Goal: Book appointment/travel/reservation

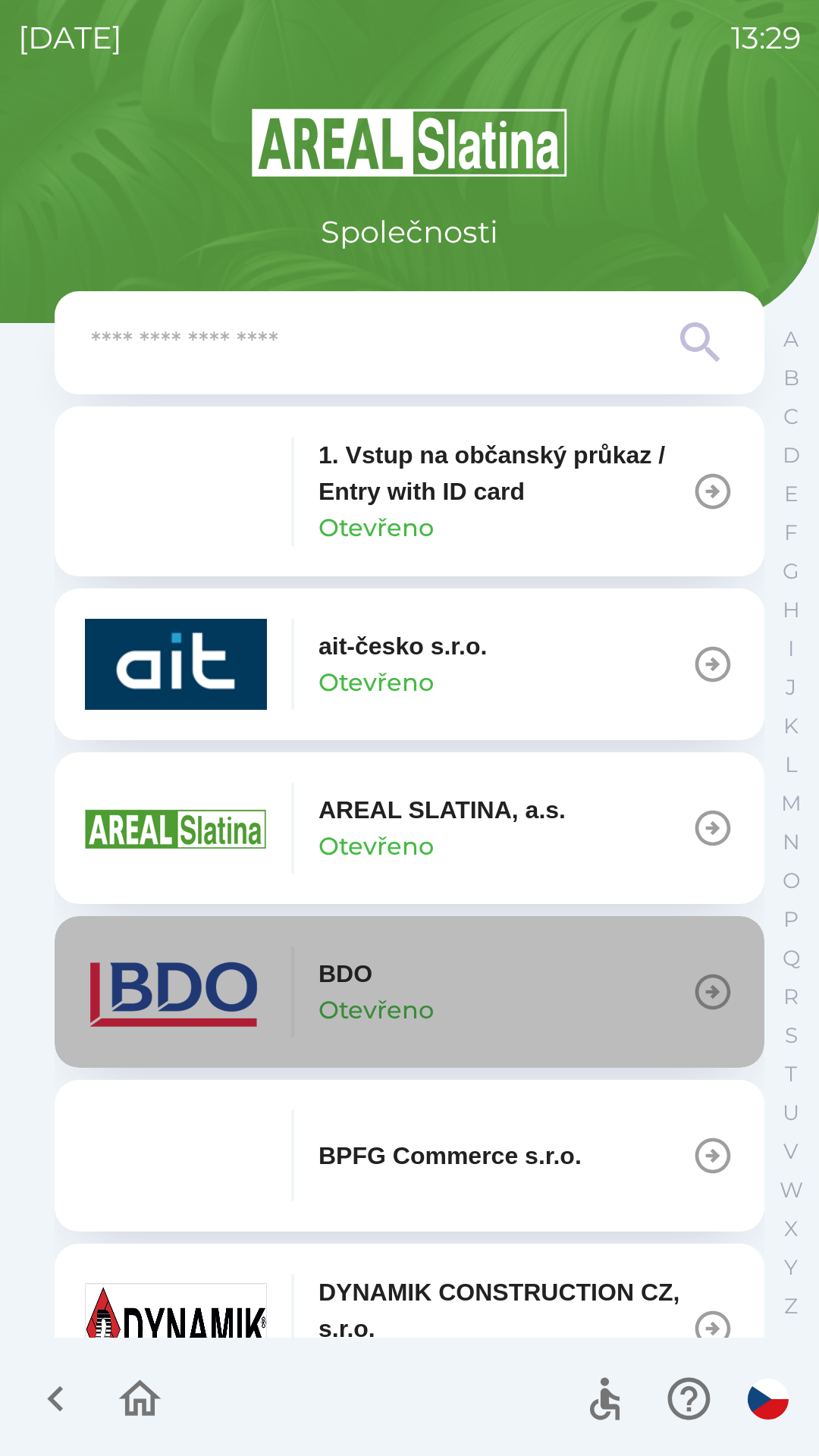
click at [463, 989] on button "BDO Otevřeno" at bounding box center [410, 992] width 710 height 152
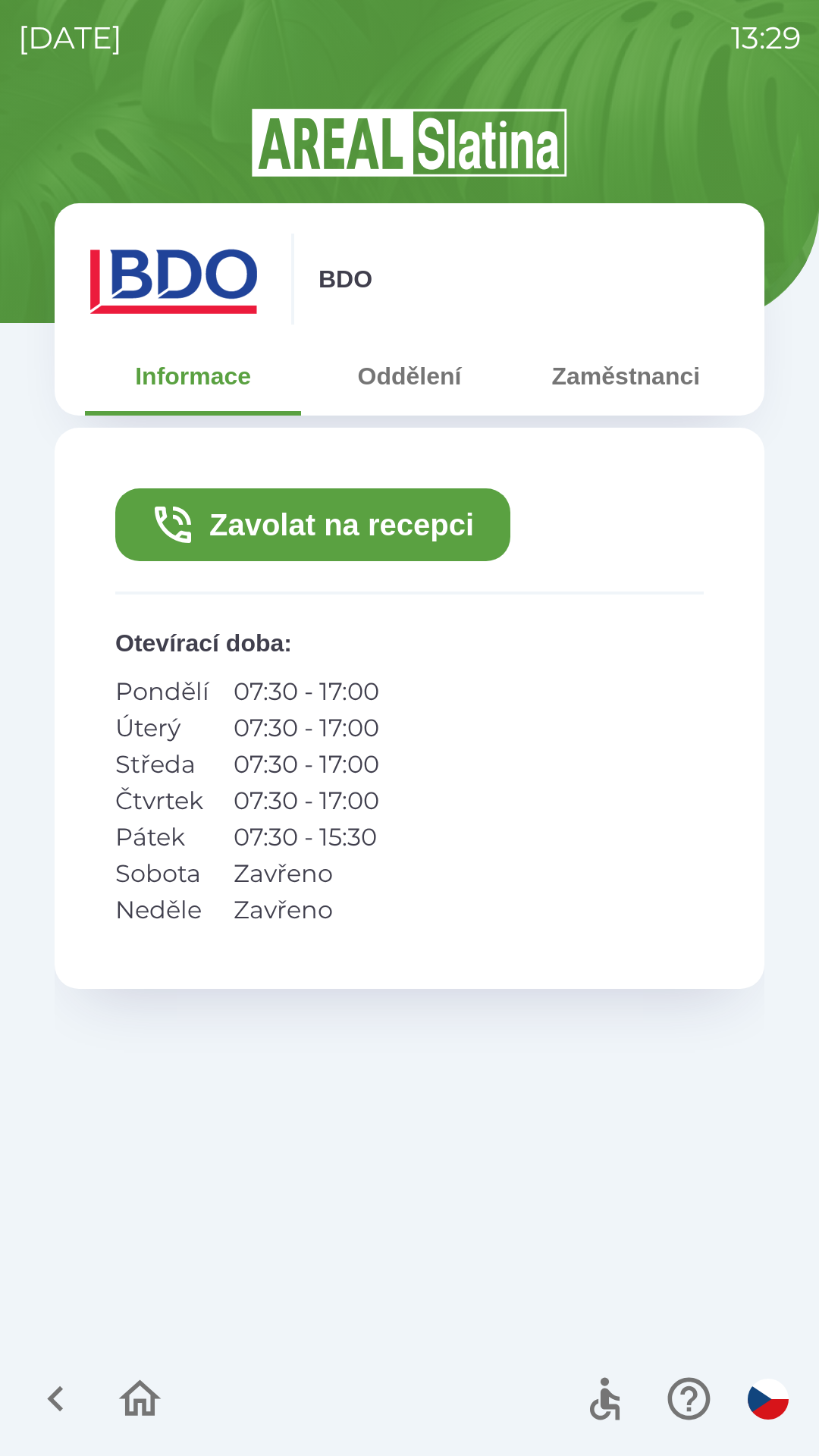
click at [327, 525] on button "Zavolat na recepci" at bounding box center [313, 525] width 395 height 73
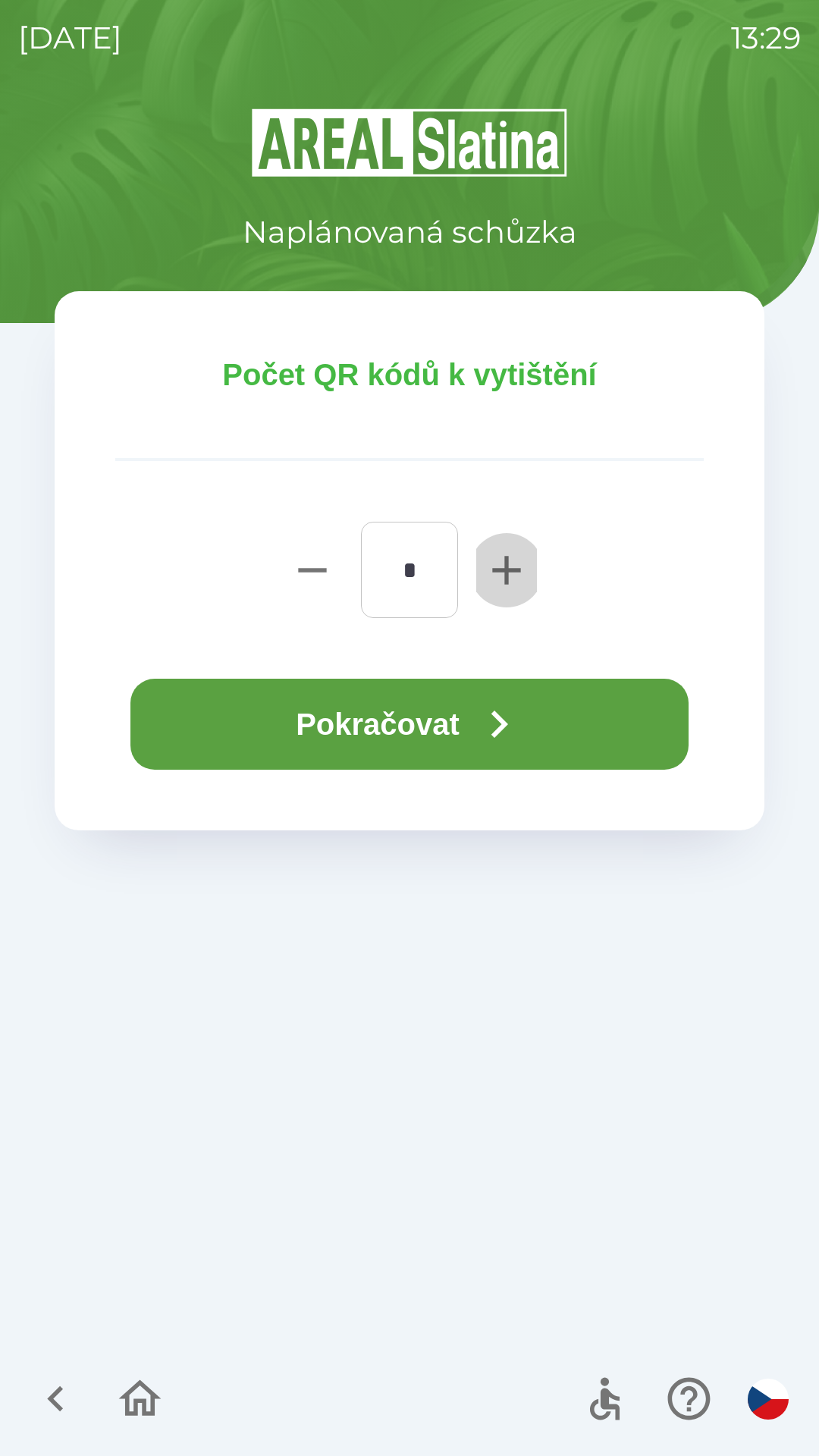
click at [495, 568] on icon "button" at bounding box center [506, 570] width 28 height 28
type input "*"
click at [415, 742] on button "Pokračovat" at bounding box center [410, 725] width 558 height 91
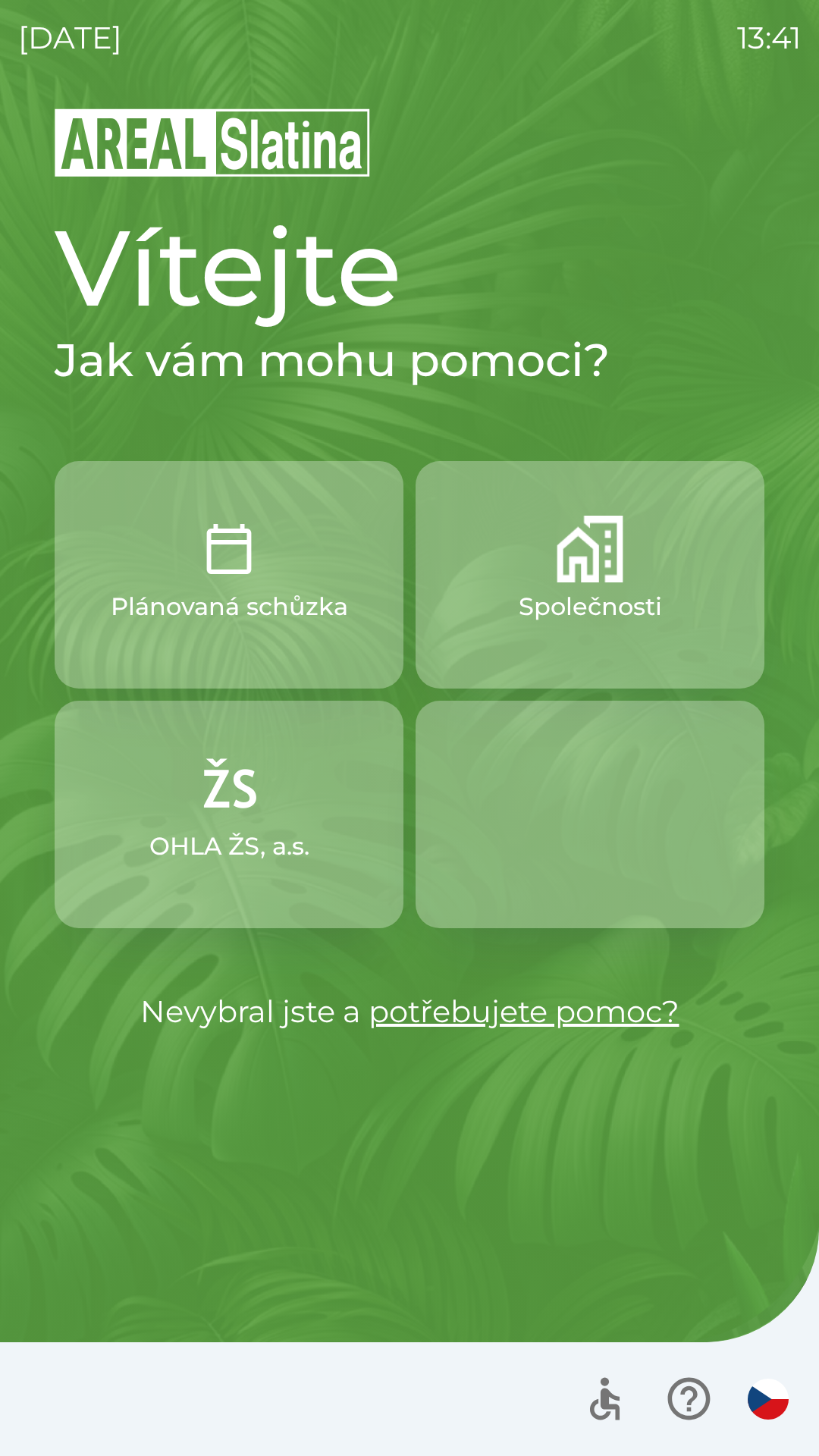
click at [785, 1448] on div at bounding box center [410, 1399] width 819 height 114
click at [571, 602] on p "Společnosti" at bounding box center [590, 607] width 144 height 36
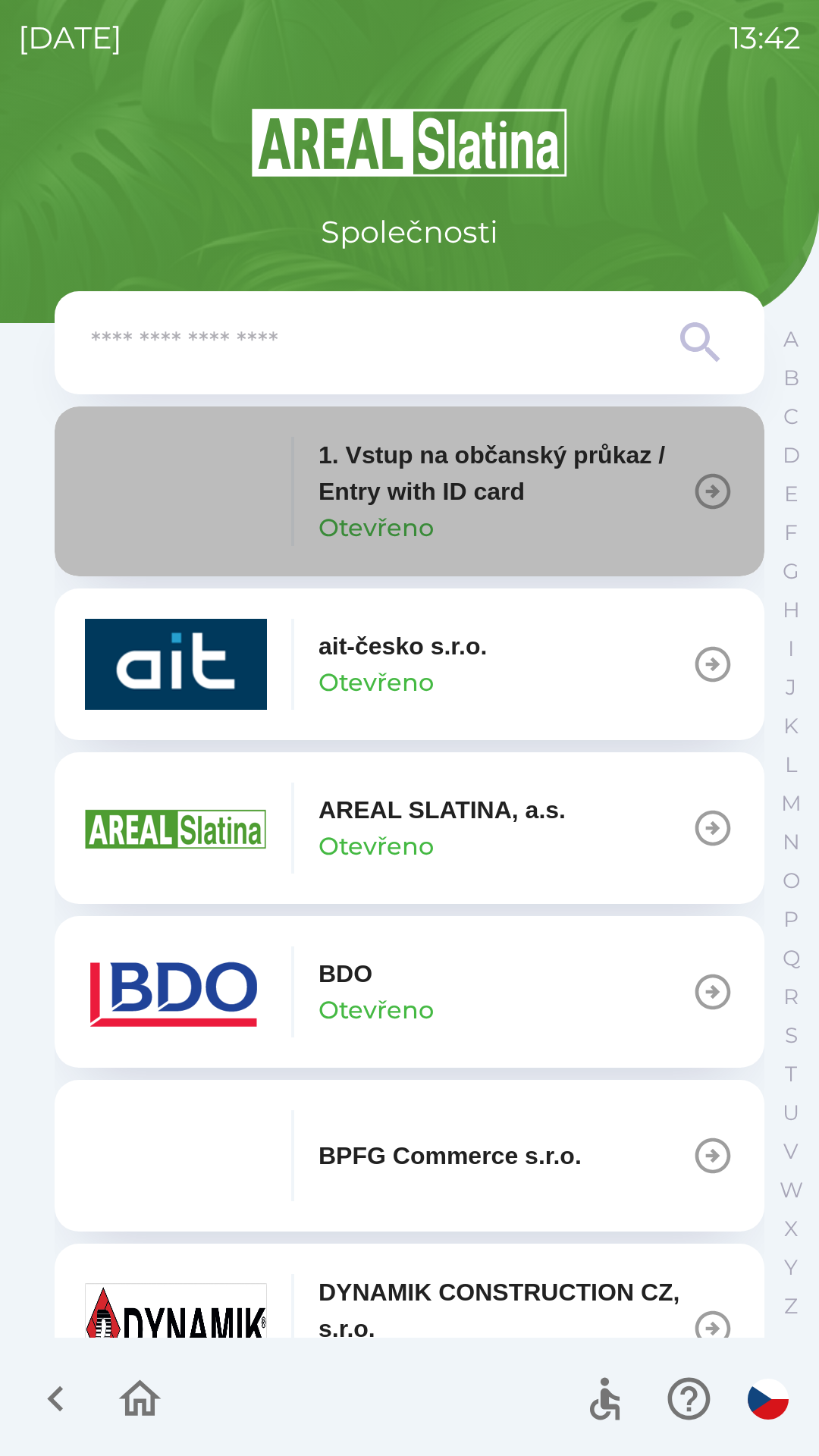
click at [571, 484] on p "1. Vstup na občanský průkaz / Entry with ID card" at bounding box center [504, 473] width 373 height 73
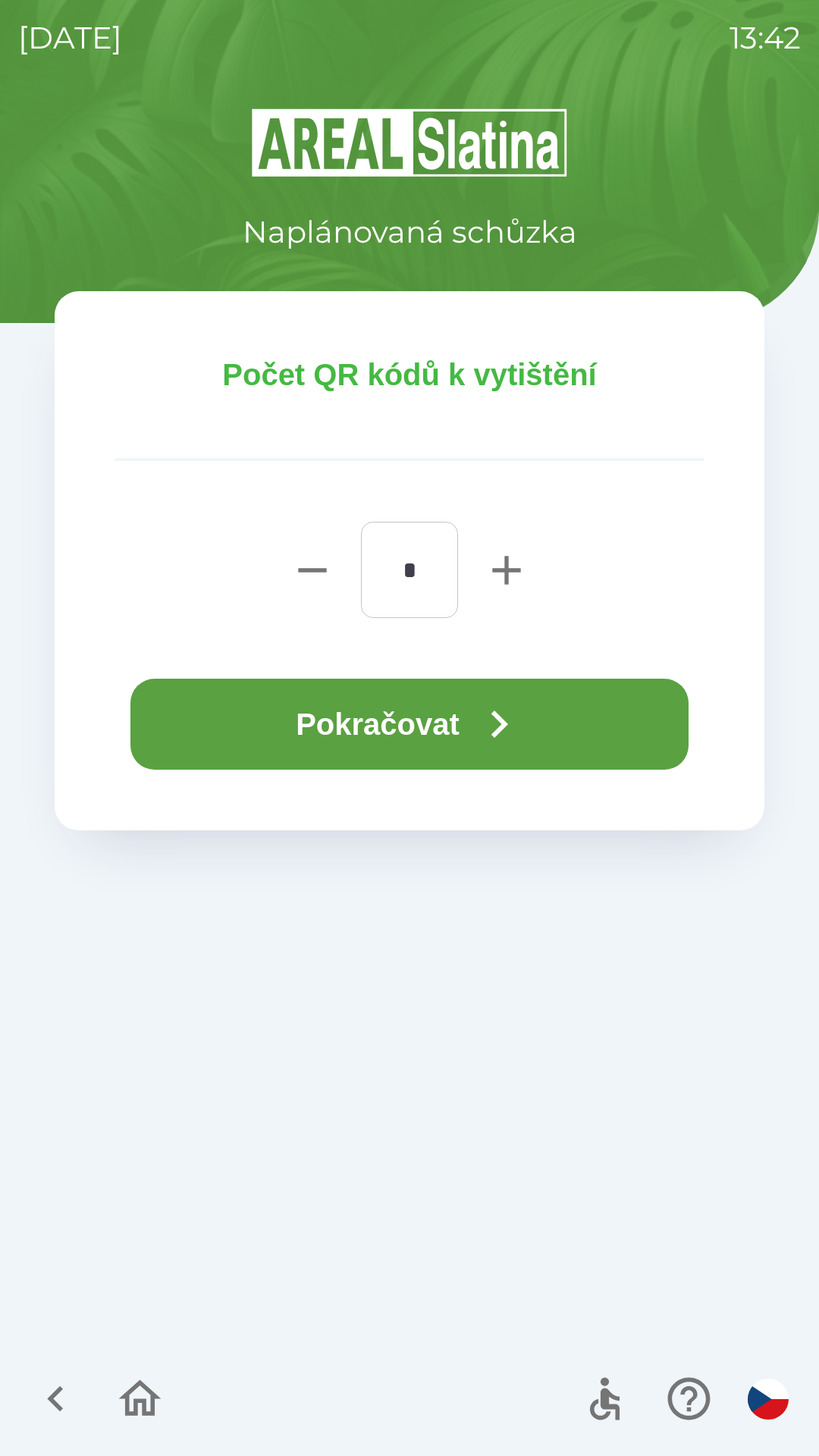
click at [539, 726] on button "Pokračovat" at bounding box center [410, 725] width 558 height 91
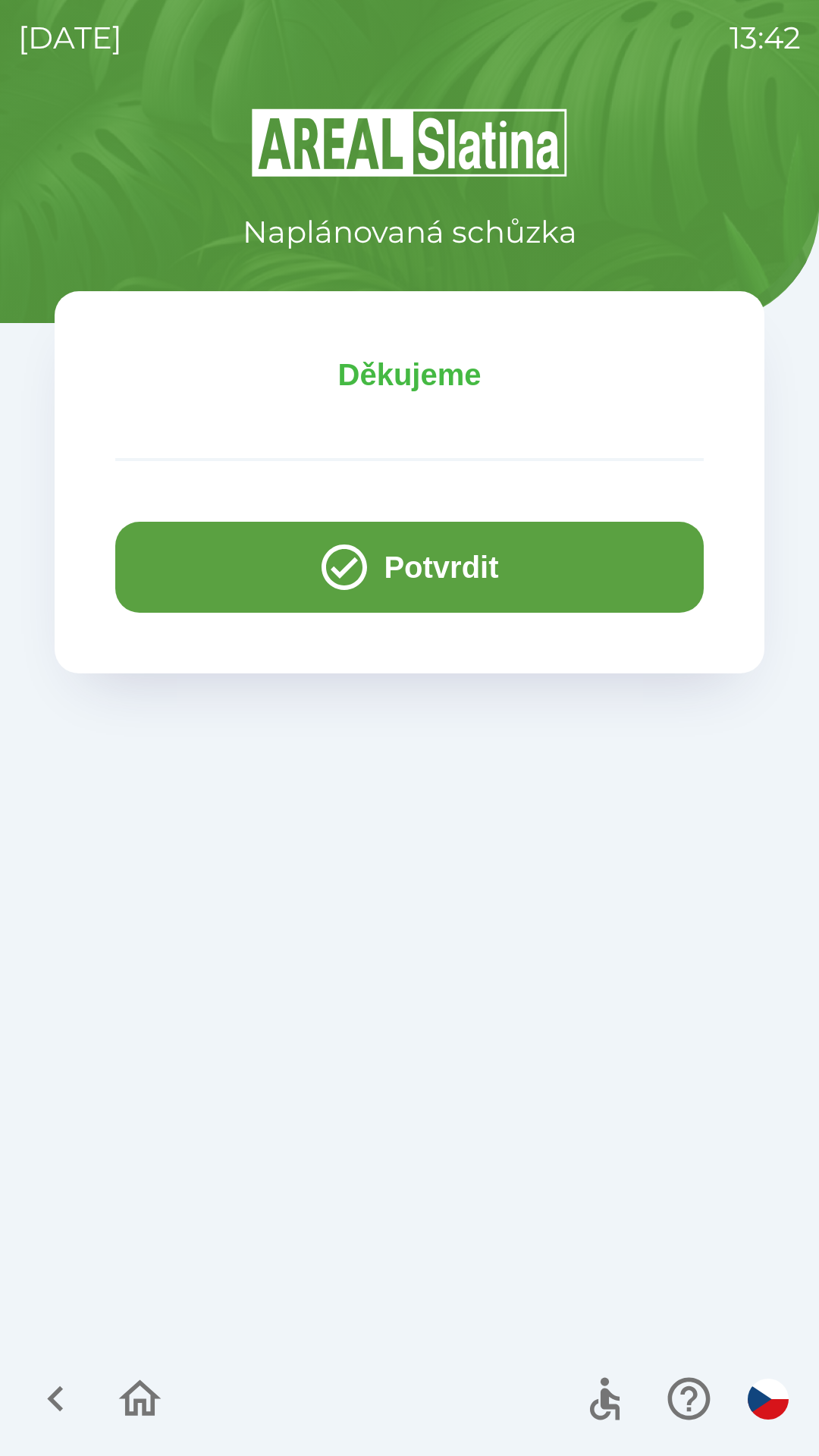
click at [504, 567] on button "Potvrdit" at bounding box center [410, 567] width 589 height 91
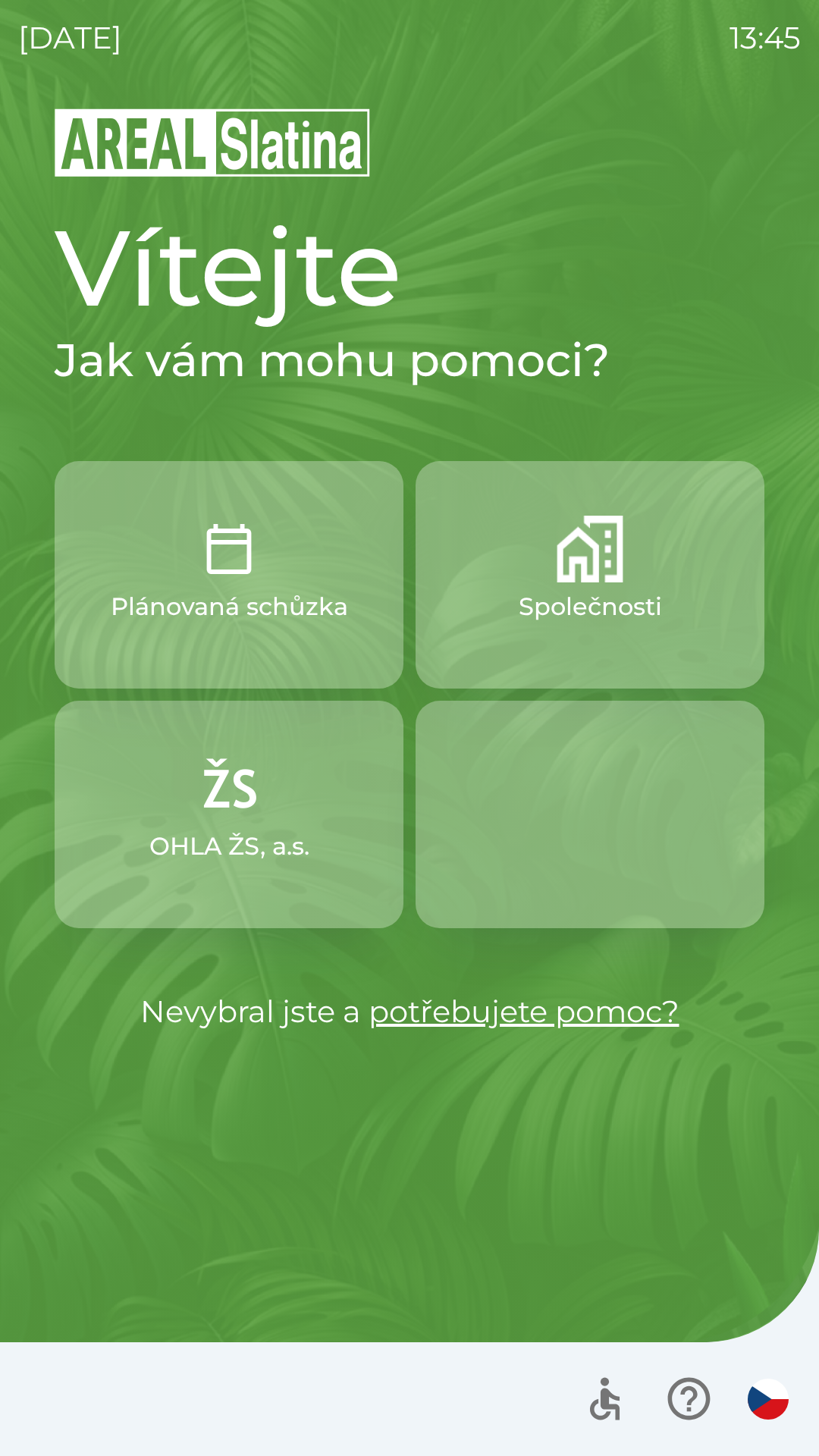
click at [197, 864] on button "OHLA ŽS, a.s." at bounding box center [229, 815] width 349 height 228
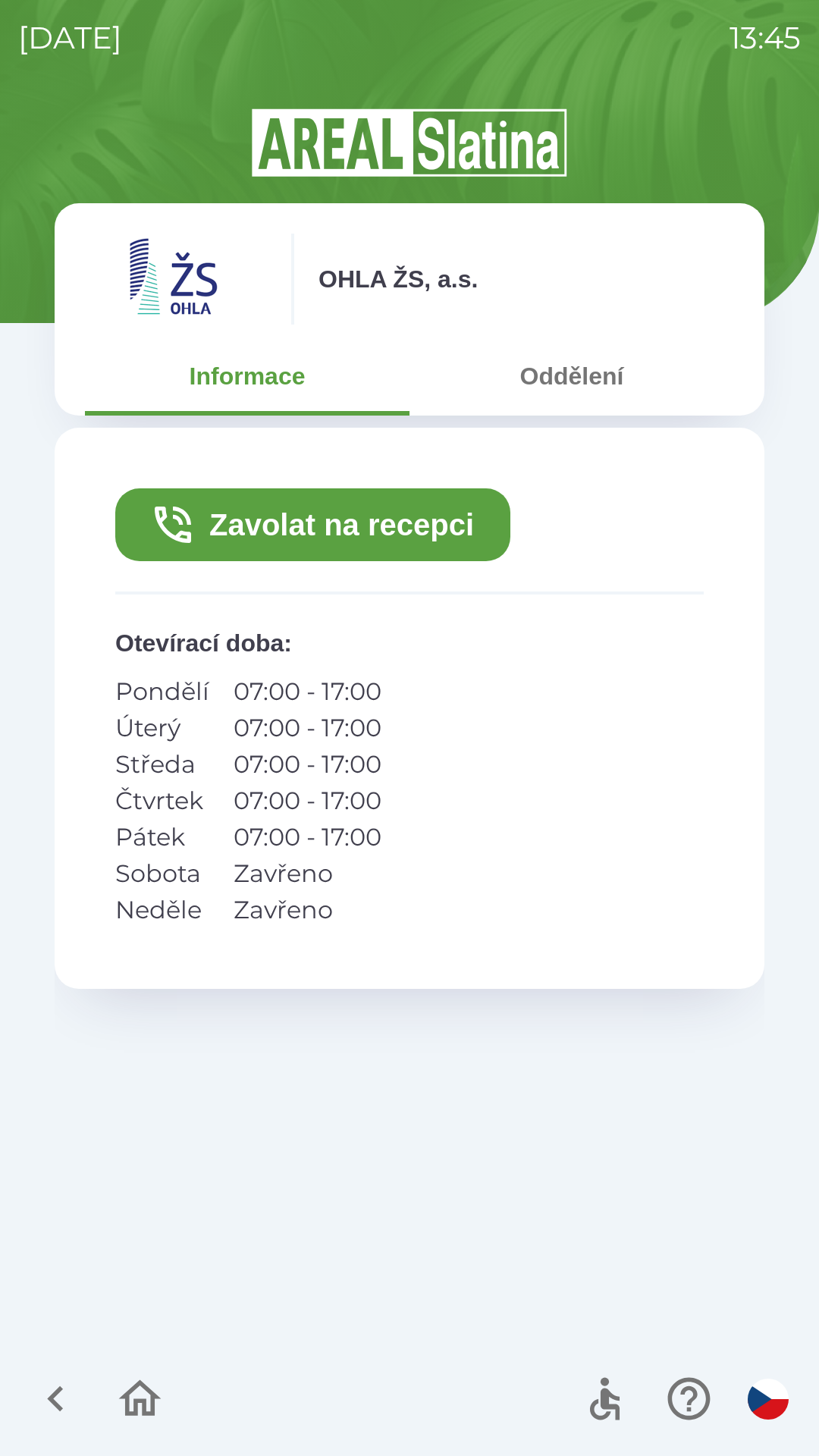
click at [44, 1392] on icon "button" at bounding box center [55, 1398] width 51 height 51
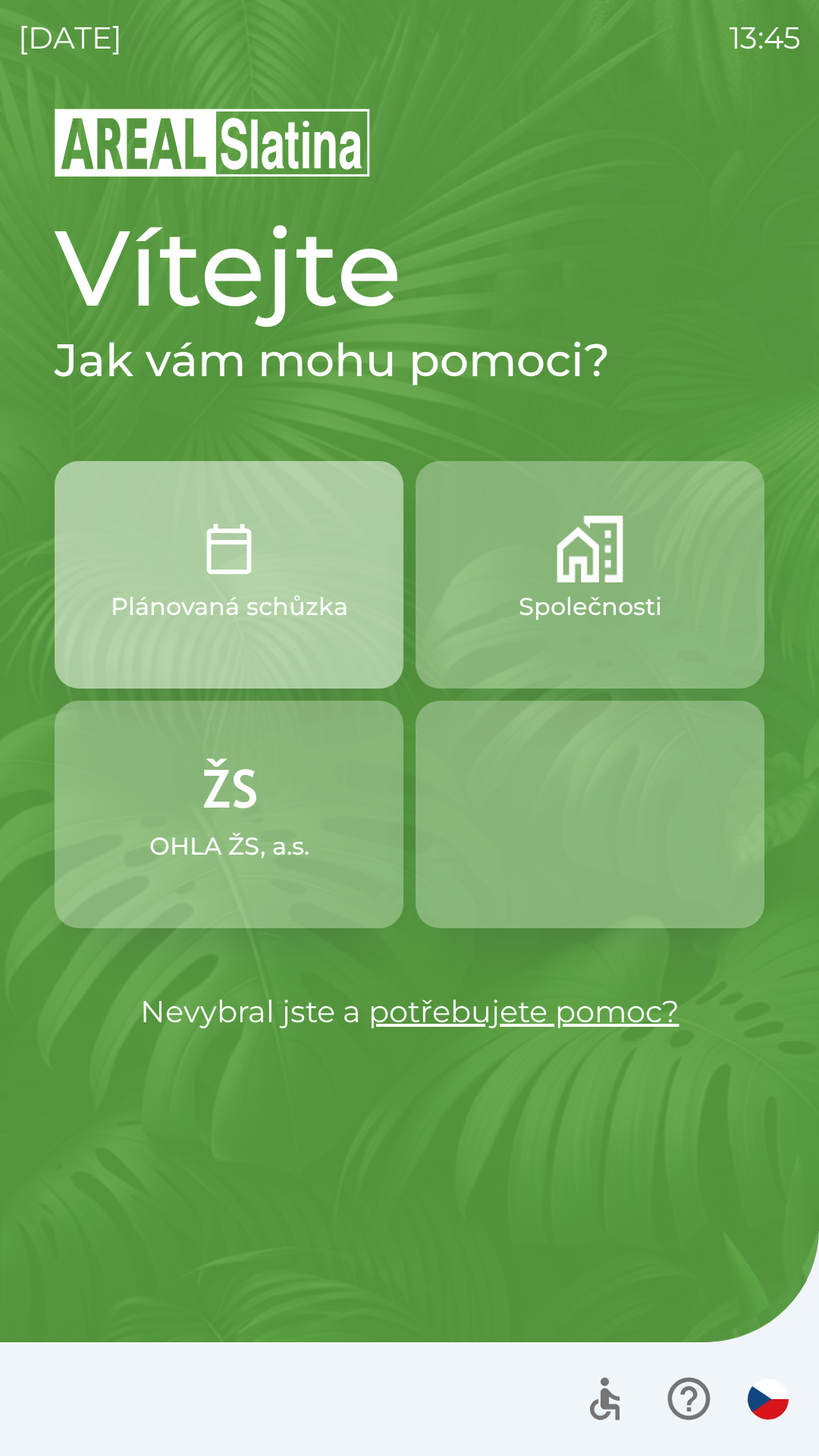
click at [250, 608] on p "Plánovaná schůzka" at bounding box center [229, 607] width 238 height 36
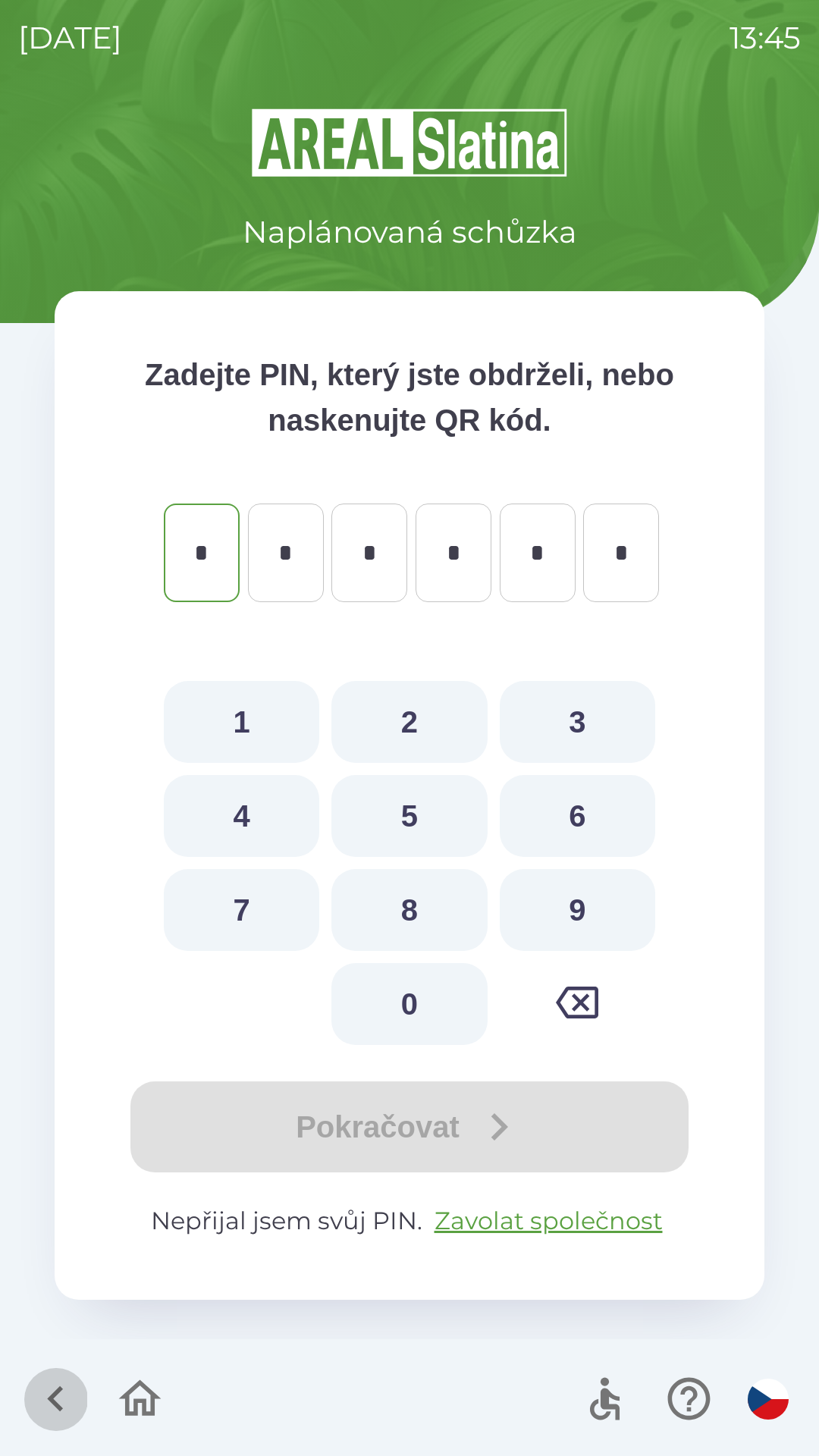
click at [43, 1397] on icon "button" at bounding box center [55, 1398] width 51 height 51
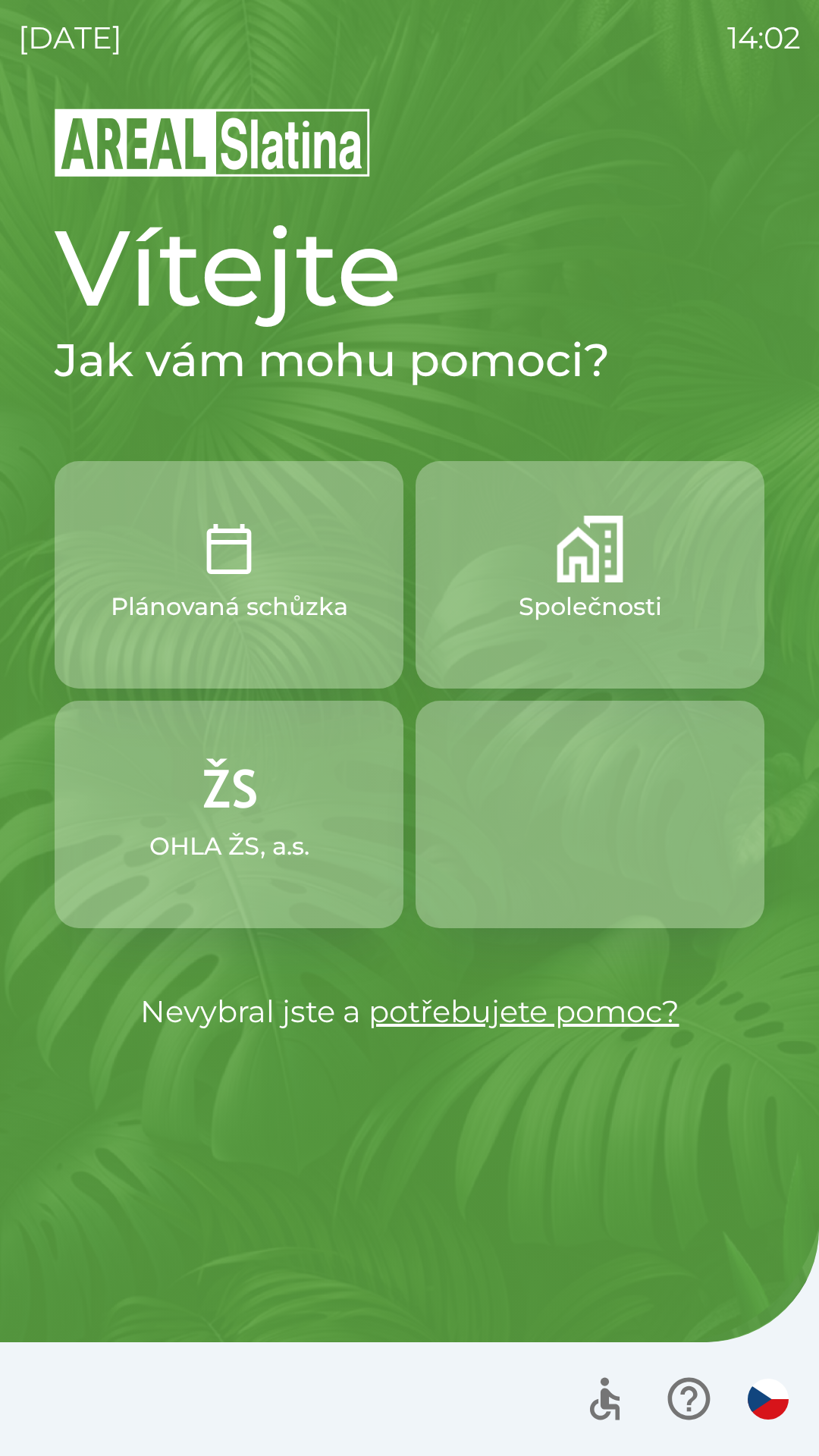
click at [580, 640] on button "Společnosti" at bounding box center [590, 575] width 349 height 228
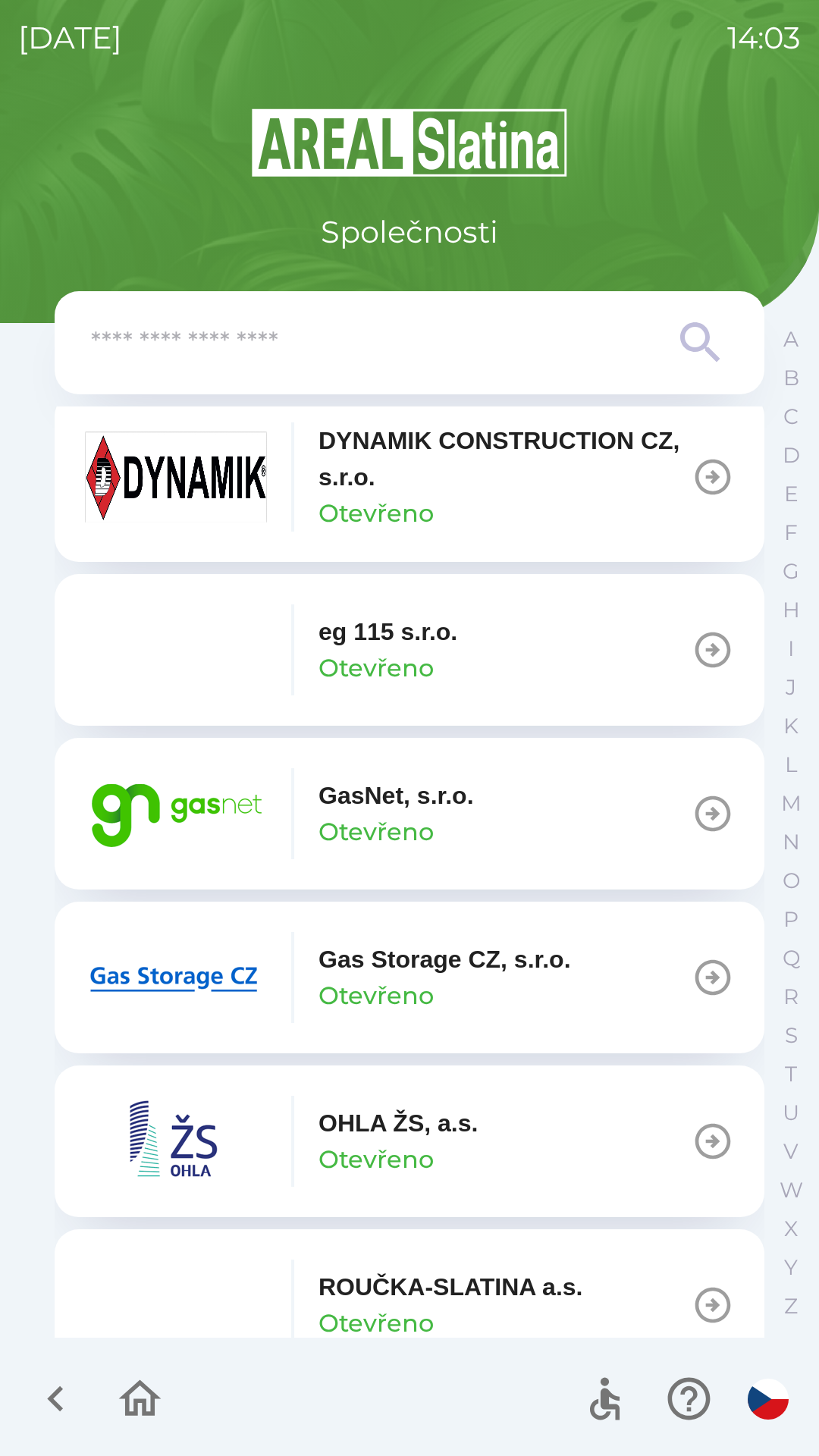
scroll to position [868, 0]
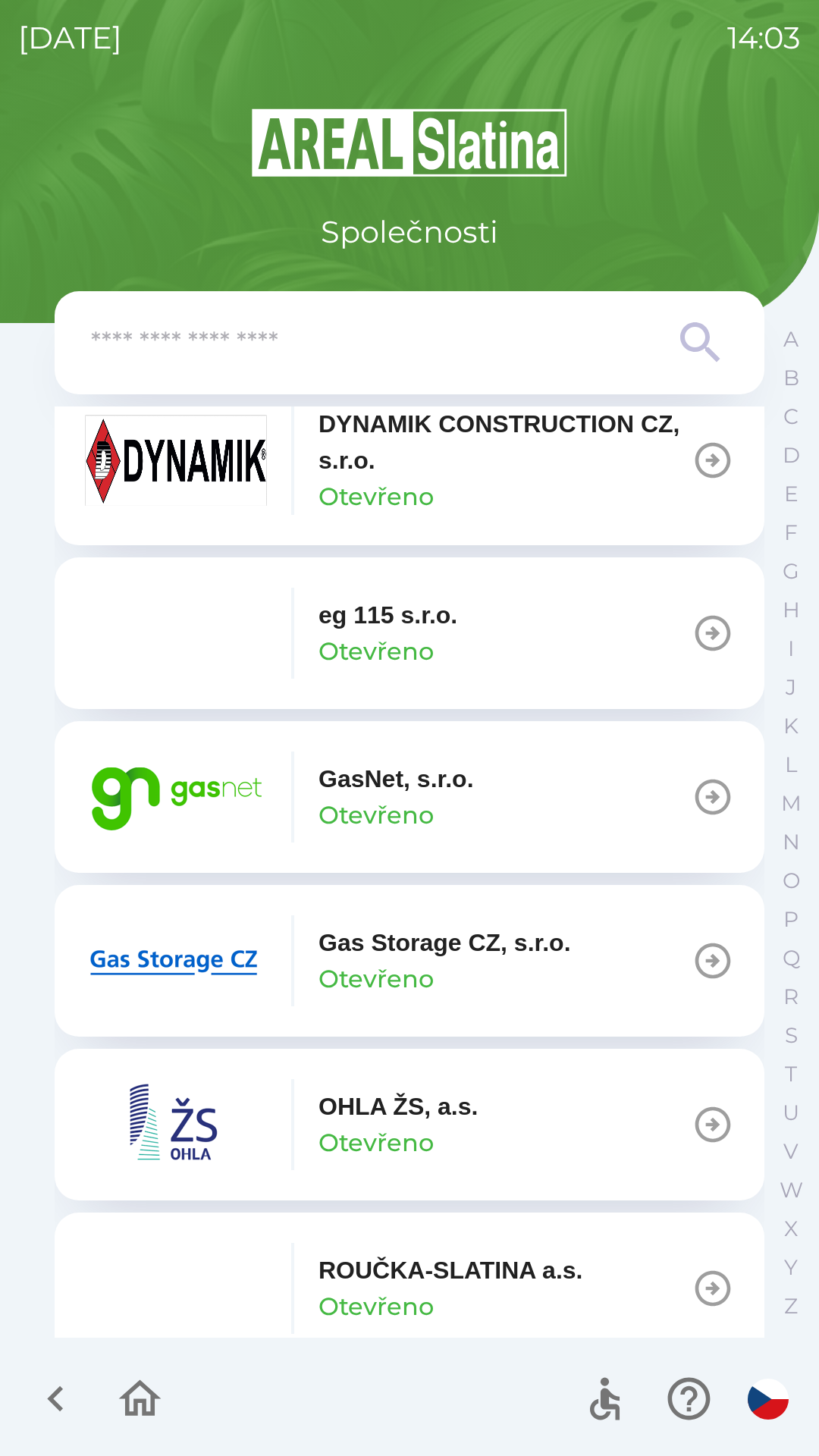
click at [419, 745] on button "GasNet, s.r.o. Otevřeno" at bounding box center [410, 797] width 710 height 152
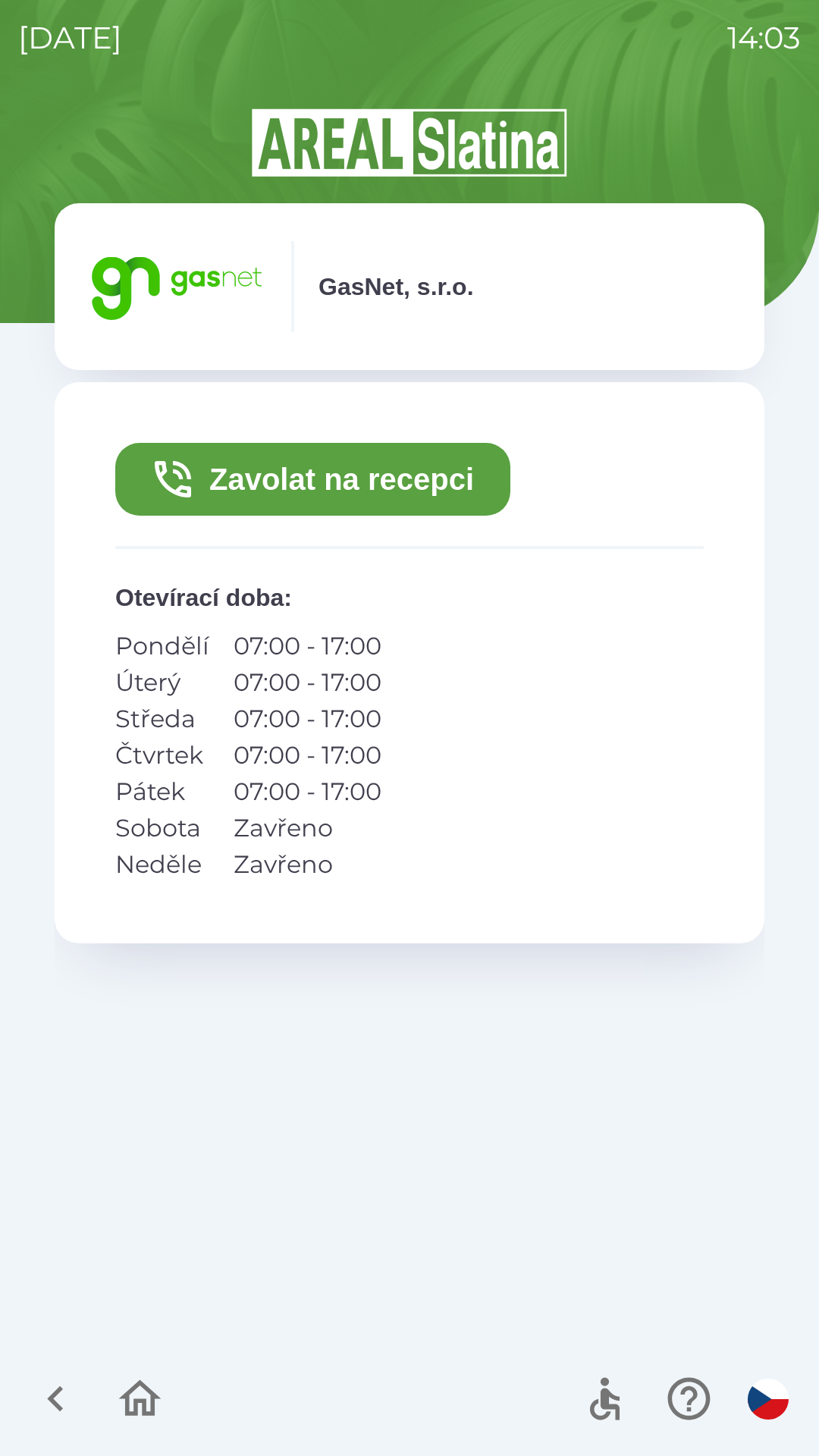
click at [416, 494] on button "Zavolat na recepci" at bounding box center [313, 479] width 395 height 73
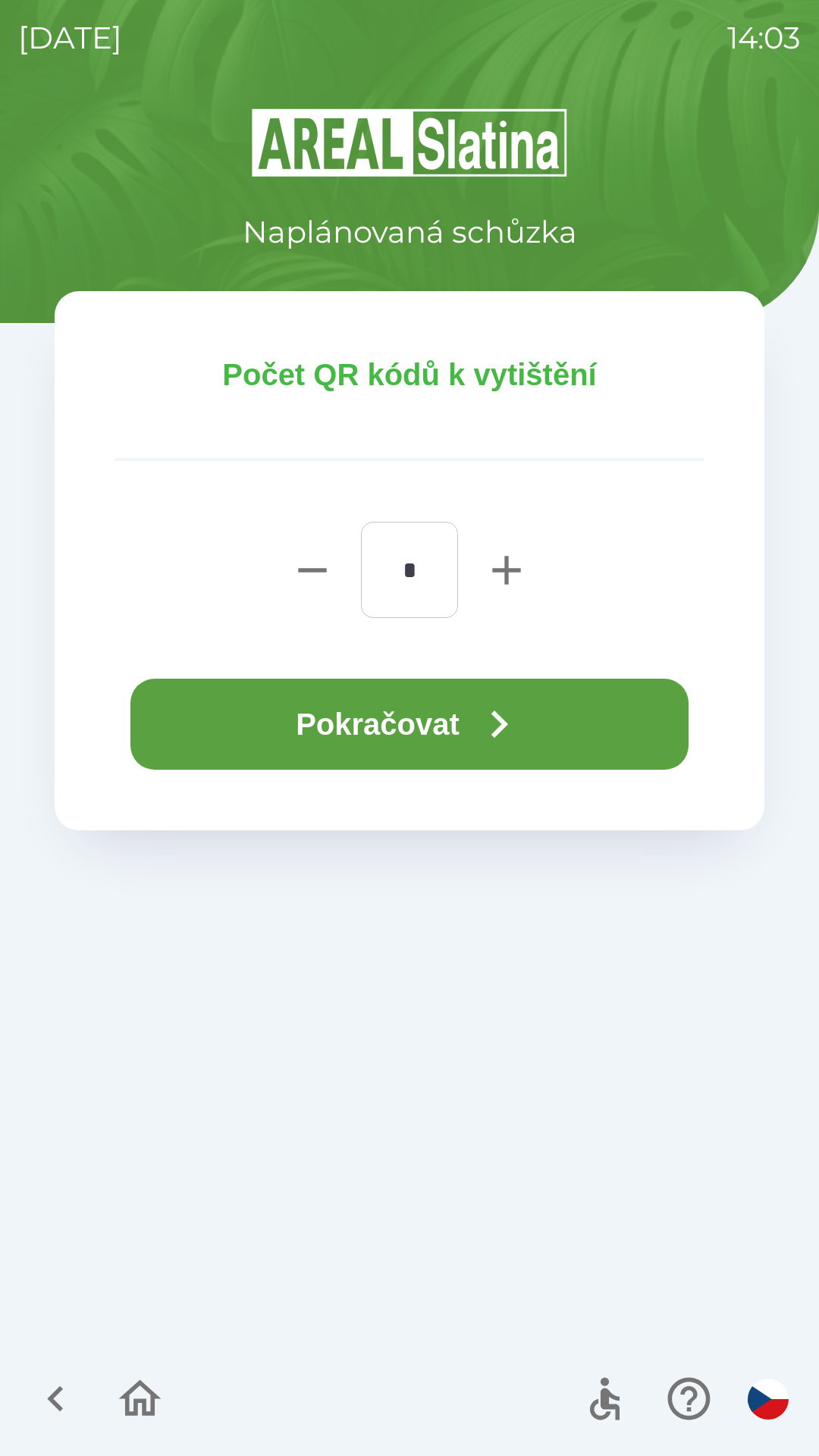
click at [489, 742] on icon "button" at bounding box center [499, 725] width 55 height 55
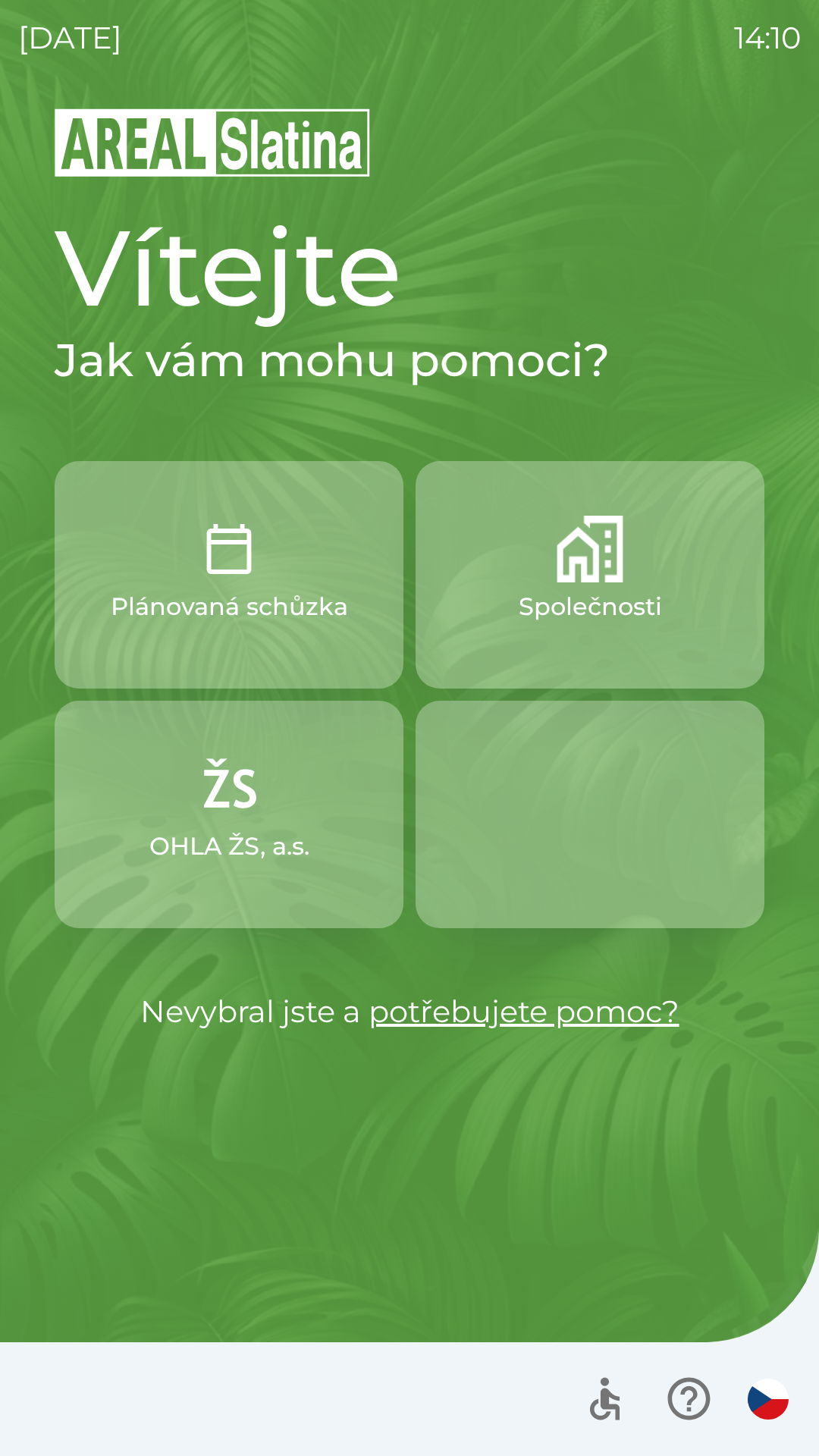
click at [565, 617] on p "Společnosti" at bounding box center [590, 607] width 144 height 36
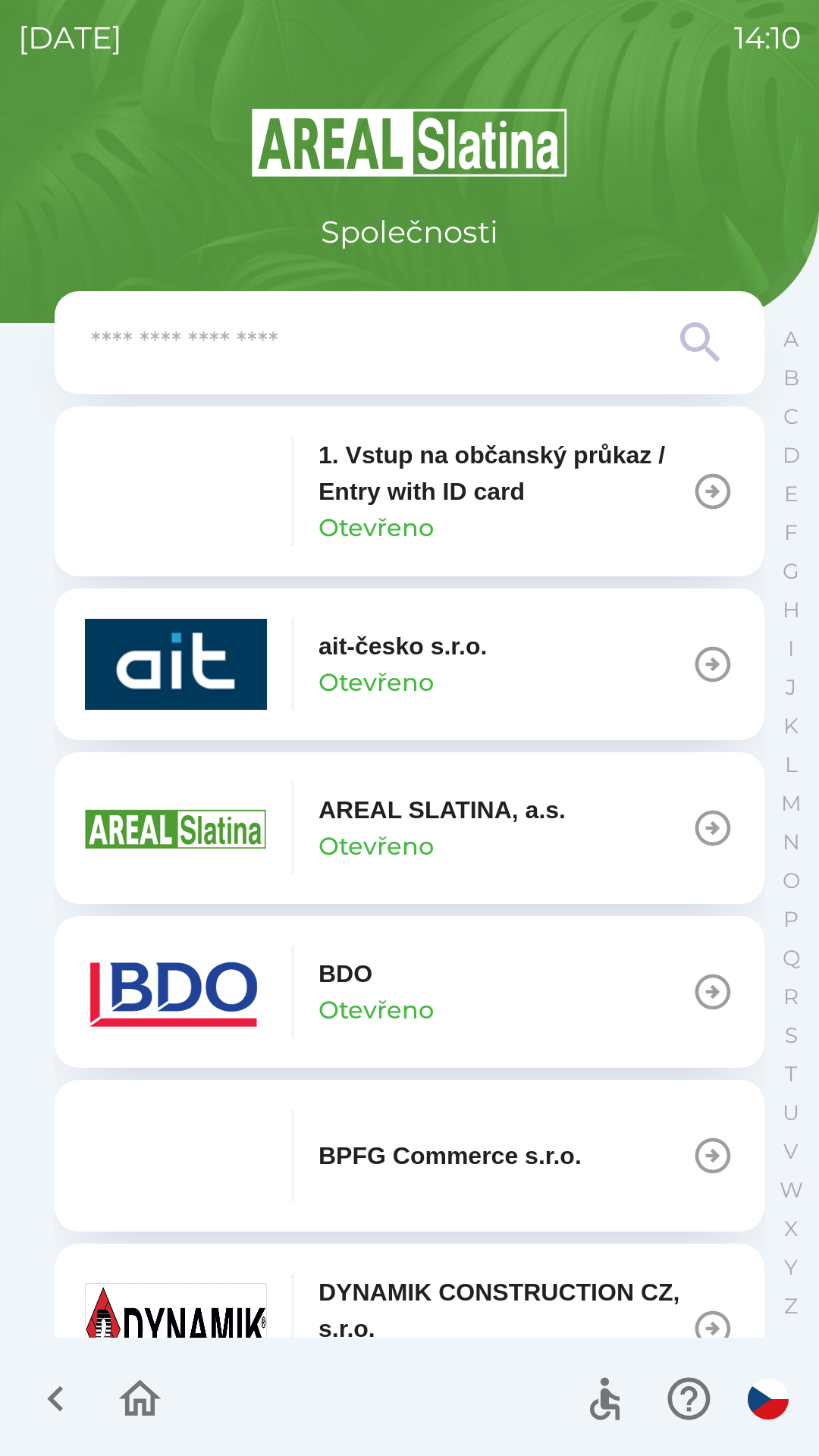
click at [410, 991] on div "BDO Otevřeno" at bounding box center [376, 992] width 115 height 73
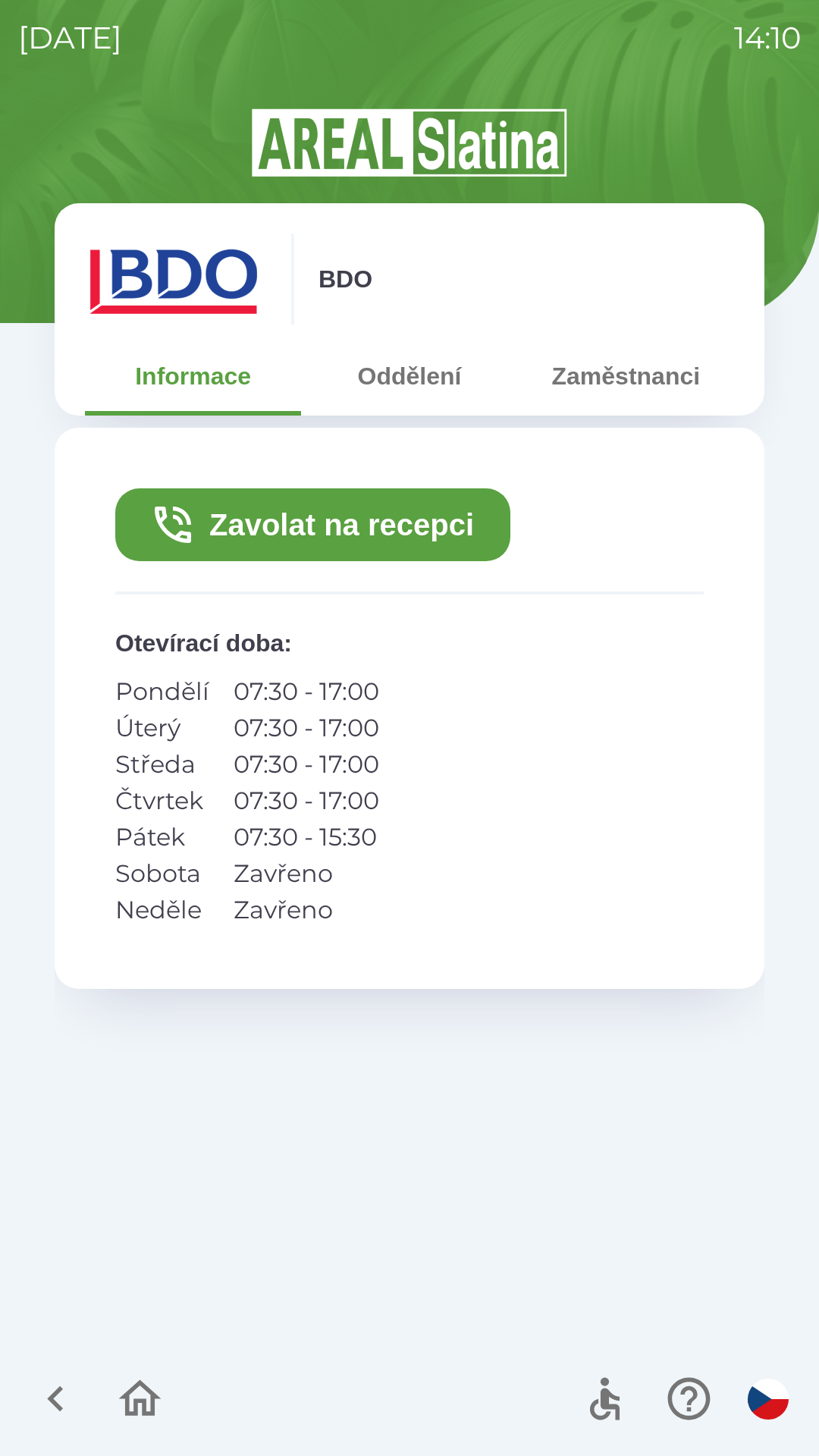
click at [367, 532] on button "Zavolat na recepci" at bounding box center [313, 525] width 395 height 73
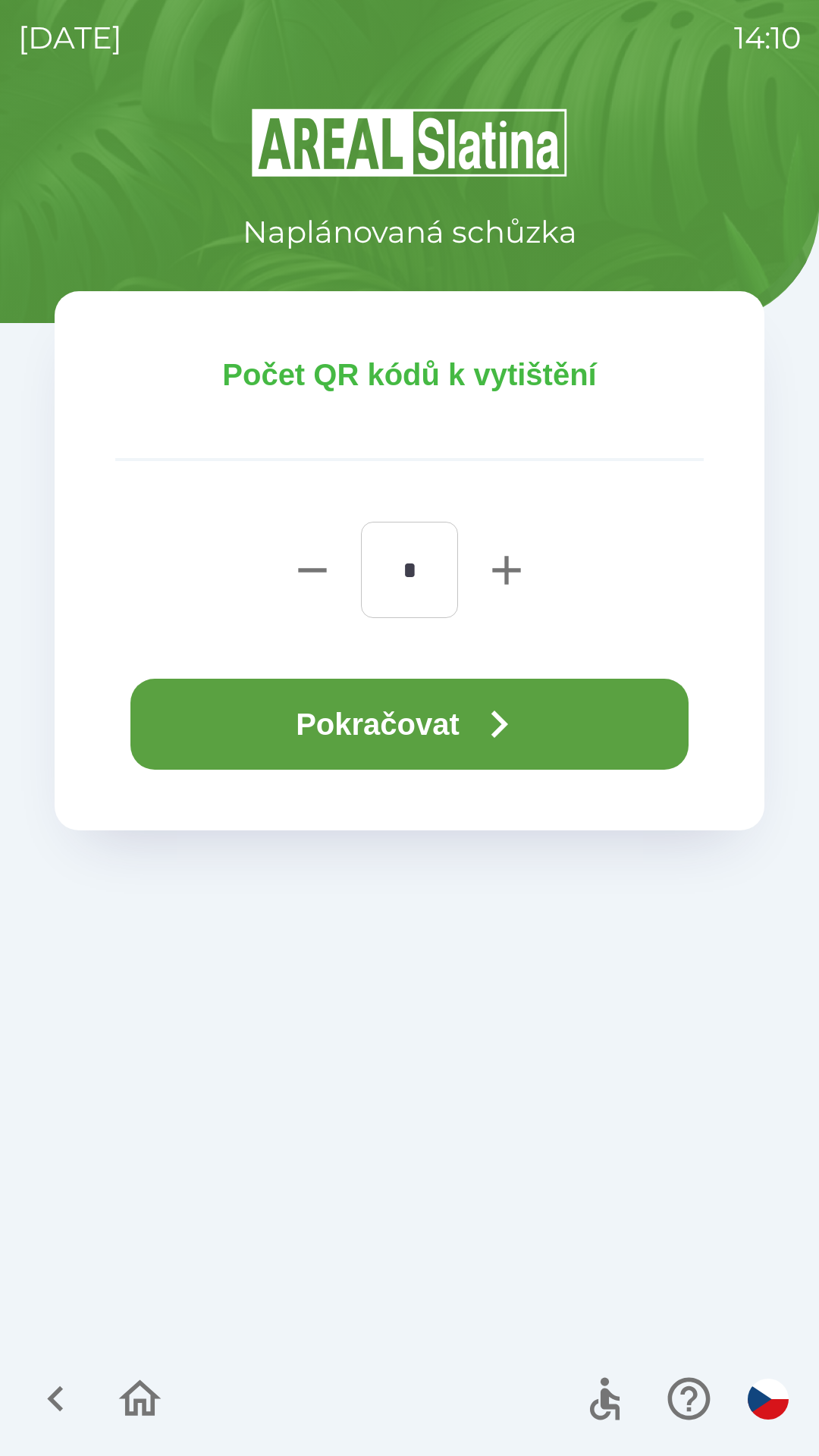
click at [416, 717] on button "Pokračovat" at bounding box center [410, 725] width 558 height 91
